Goal: Use online tool/utility: Utilize a website feature to perform a specific function

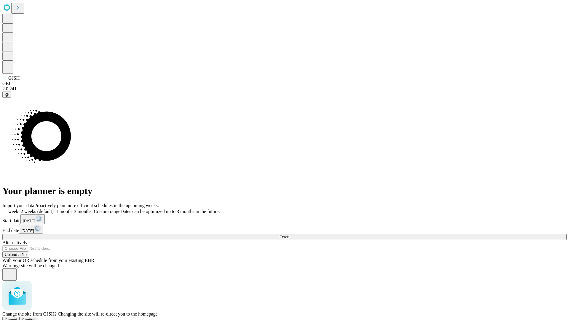
click at [36, 318] on span "Confirm" at bounding box center [29, 320] width 14 height 4
click at [18, 209] on label "1 week" at bounding box center [10, 211] width 16 height 5
click at [289, 235] on span "Fetch" at bounding box center [284, 237] width 10 height 4
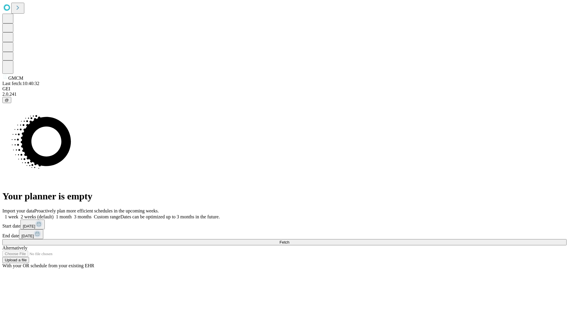
click at [18, 214] on label "1 week" at bounding box center [10, 216] width 16 height 5
click at [289, 240] on span "Fetch" at bounding box center [284, 242] width 10 height 4
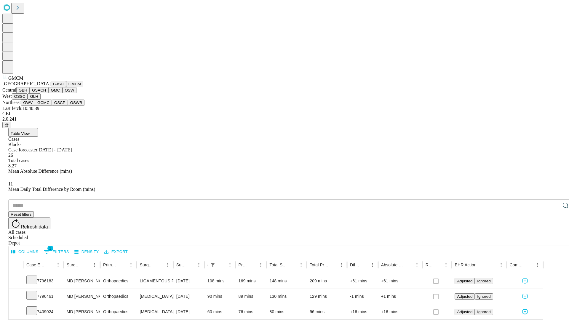
click at [30, 93] on button "GBH" at bounding box center [22, 90] width 13 height 6
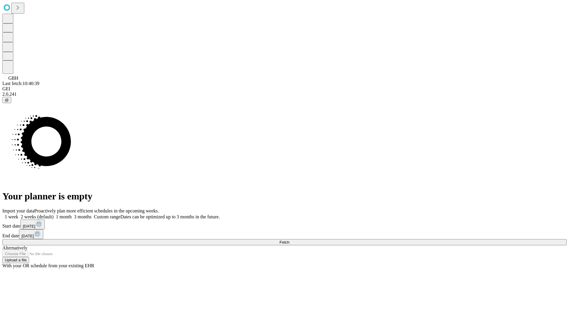
click at [18, 214] on label "1 week" at bounding box center [10, 216] width 16 height 5
click at [289, 240] on span "Fetch" at bounding box center [284, 242] width 10 height 4
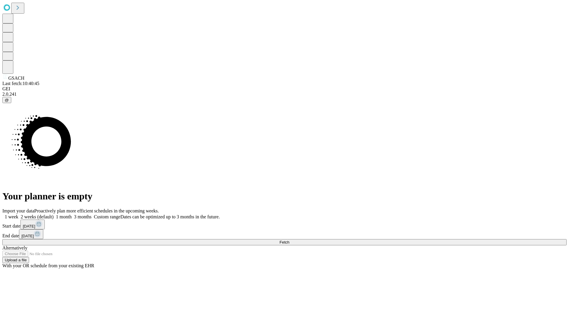
click at [18, 214] on label "1 week" at bounding box center [10, 216] width 16 height 5
click at [289, 240] on span "Fetch" at bounding box center [284, 242] width 10 height 4
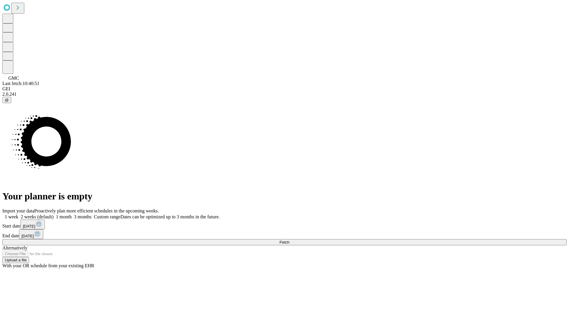
click at [18, 214] on label "1 week" at bounding box center [10, 216] width 16 height 5
click at [289, 240] on span "Fetch" at bounding box center [284, 242] width 10 height 4
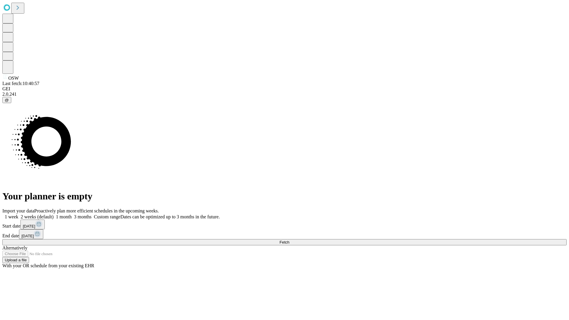
click at [18, 214] on label "1 week" at bounding box center [10, 216] width 16 height 5
click at [289, 240] on span "Fetch" at bounding box center [284, 242] width 10 height 4
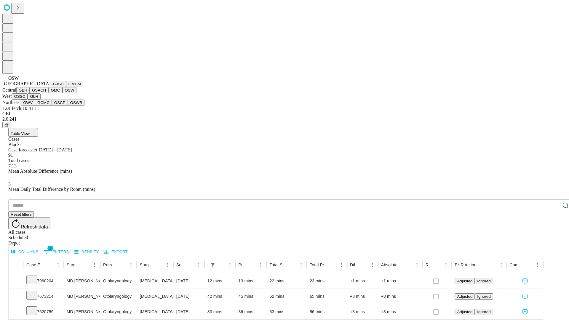
click at [28, 100] on button "OSSC" at bounding box center [20, 96] width 16 height 6
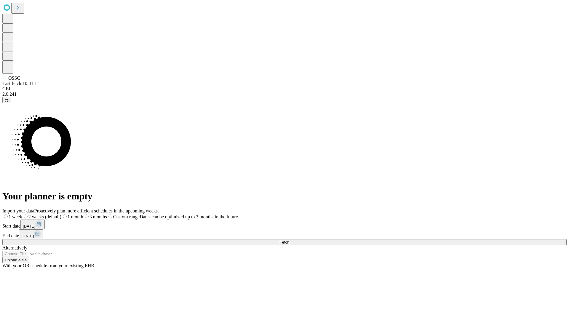
click at [22, 214] on label "1 week" at bounding box center [12, 216] width 20 height 5
click at [289, 240] on span "Fetch" at bounding box center [284, 242] width 10 height 4
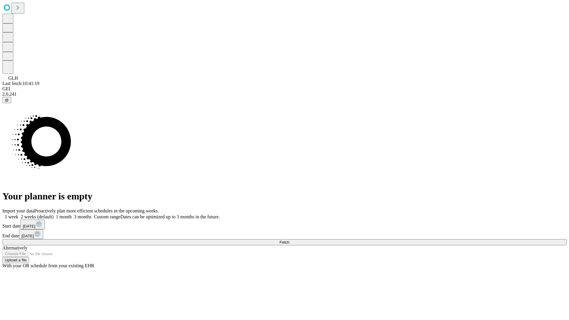
click at [18, 214] on label "1 week" at bounding box center [10, 216] width 16 height 5
click at [289, 240] on span "Fetch" at bounding box center [284, 242] width 10 height 4
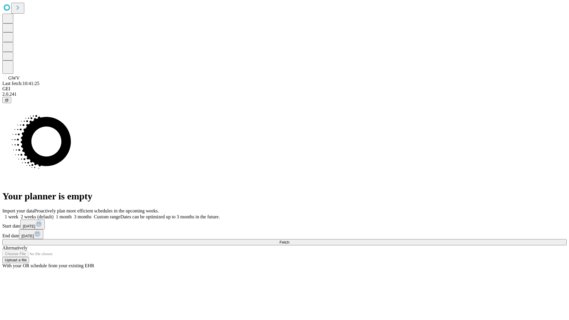
click at [18, 214] on label "1 week" at bounding box center [10, 216] width 16 height 5
click at [289, 240] on span "Fetch" at bounding box center [284, 242] width 10 height 4
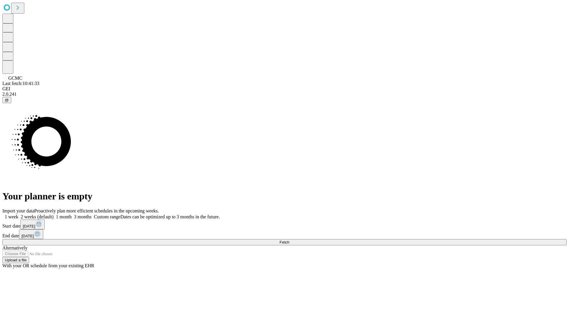
click at [289, 240] on span "Fetch" at bounding box center [284, 242] width 10 height 4
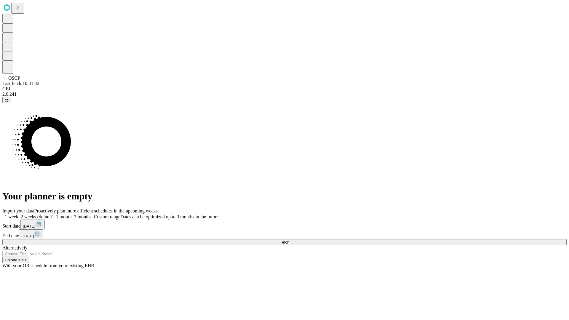
click at [18, 214] on label "1 week" at bounding box center [10, 216] width 16 height 5
click at [289, 240] on span "Fetch" at bounding box center [284, 242] width 10 height 4
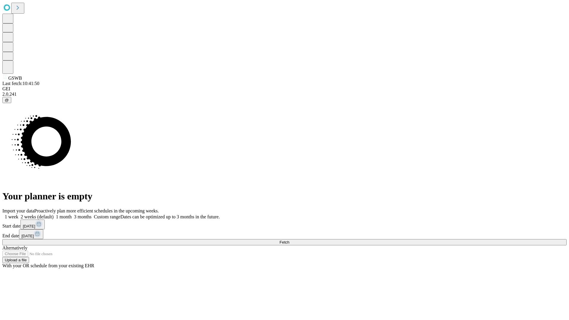
click at [18, 214] on label "1 week" at bounding box center [10, 216] width 16 height 5
click at [289, 240] on span "Fetch" at bounding box center [284, 242] width 10 height 4
